Goal: Check status: Check status

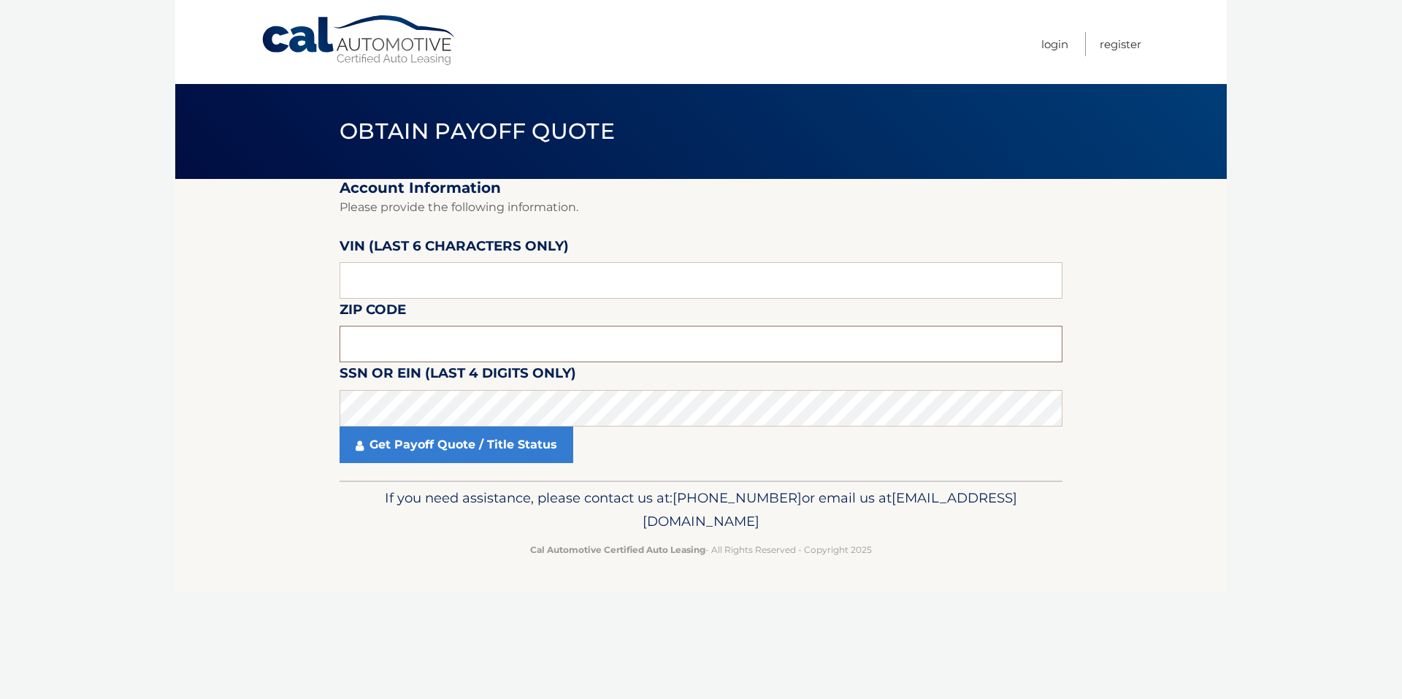
click at [385, 342] on input "text" at bounding box center [700, 344] width 723 height 36
drag, startPoint x: 399, startPoint y: 284, endPoint x: 311, endPoint y: 278, distance: 88.5
click at [311, 278] on section "Account Information Please provide the following information. VIN (last 6 chara…" at bounding box center [700, 329] width 1051 height 301
type input "3CZRZ2"
drag, startPoint x: 1169, startPoint y: 13, endPoint x: 1154, endPoint y: 26, distance: 19.7
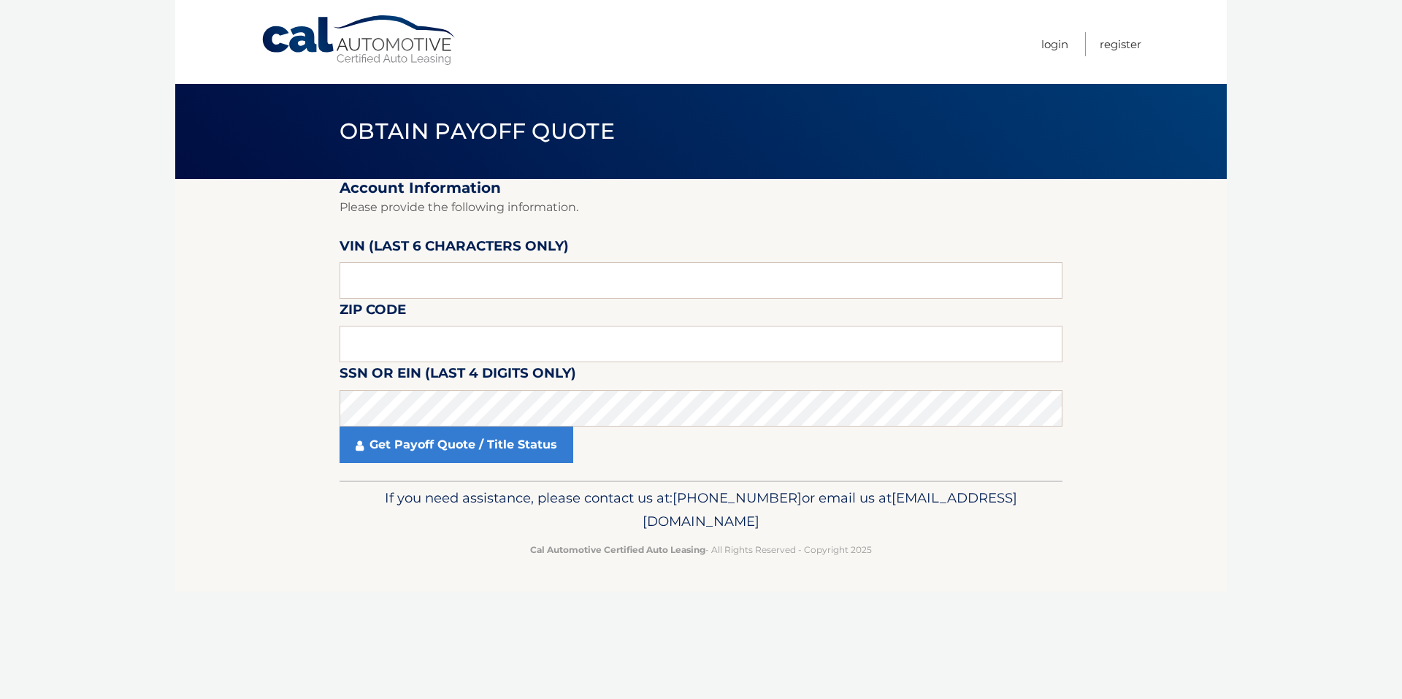
click at [1169, 13] on div "Cal Automotive Menu Login Register" at bounding box center [700, 42] width 1051 height 84
click at [388, 350] on input "text" at bounding box center [700, 344] width 723 height 36
click at [377, 346] on input "text" at bounding box center [700, 344] width 723 height 36
click at [1215, 79] on div "Cal Automotive Menu Login Register" at bounding box center [700, 42] width 1051 height 84
click at [449, 348] on input "text" at bounding box center [700, 344] width 723 height 36
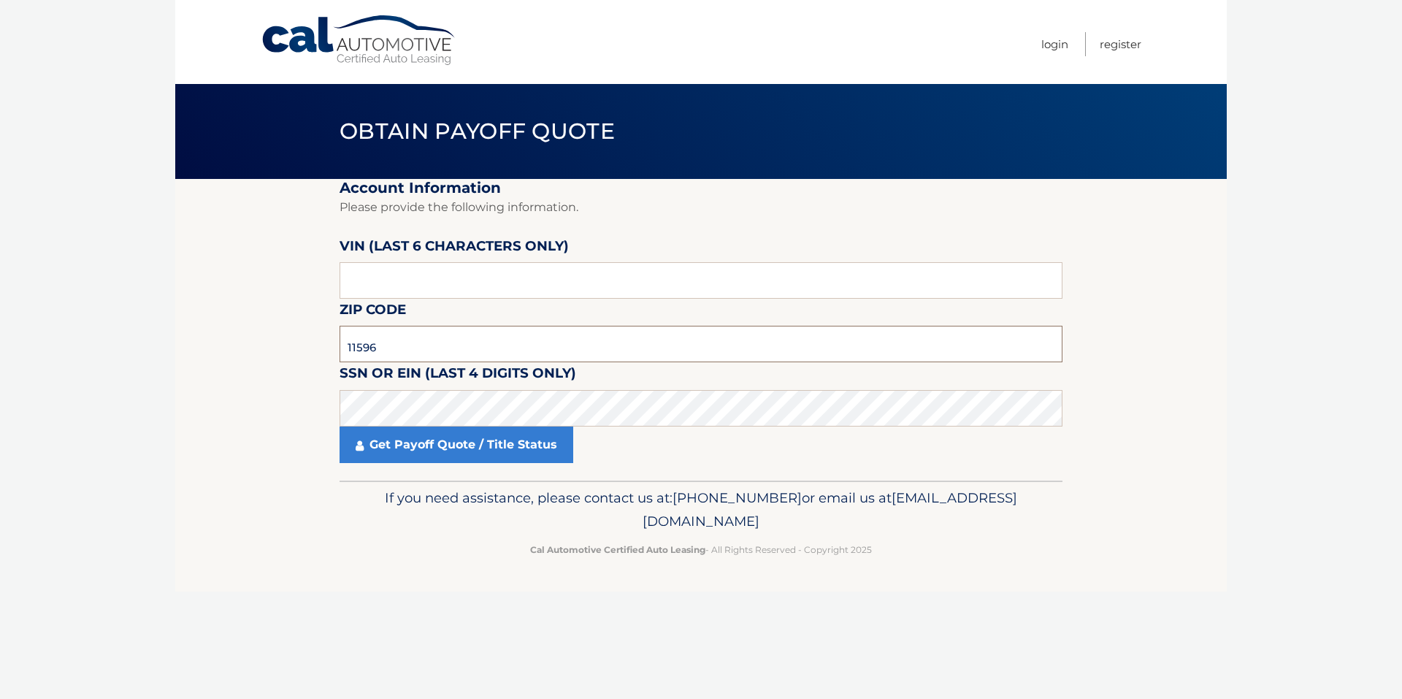
type input "11596"
click at [450, 464] on fieldset "Account Information Please provide the following information. VIN (last 6 chara…" at bounding box center [700, 329] width 723 height 301
click at [454, 439] on link "Get Payoff Quote / Title Status" at bounding box center [456, 444] width 234 height 36
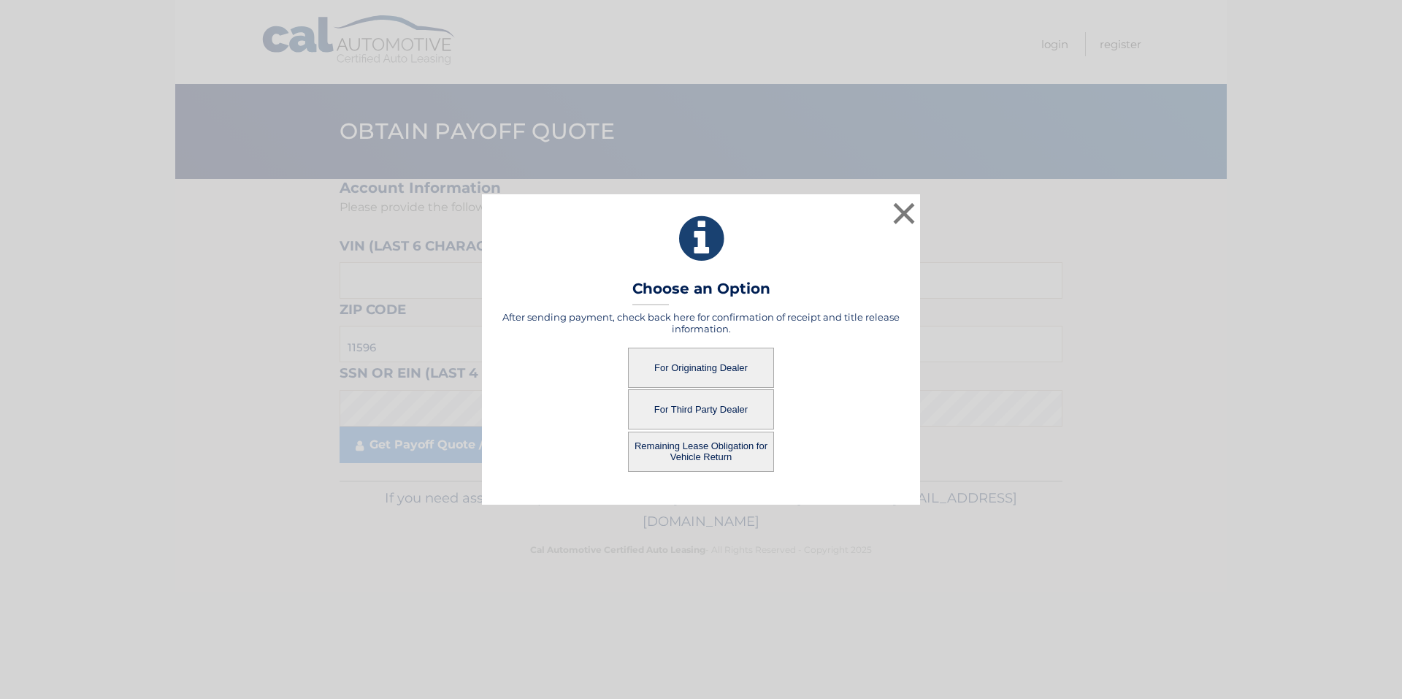
click at [699, 365] on button "For Originating Dealer" at bounding box center [701, 367] width 146 height 40
click at [710, 369] on button "For Originating Dealer" at bounding box center [701, 367] width 146 height 40
